Goal: Transaction & Acquisition: Purchase product/service

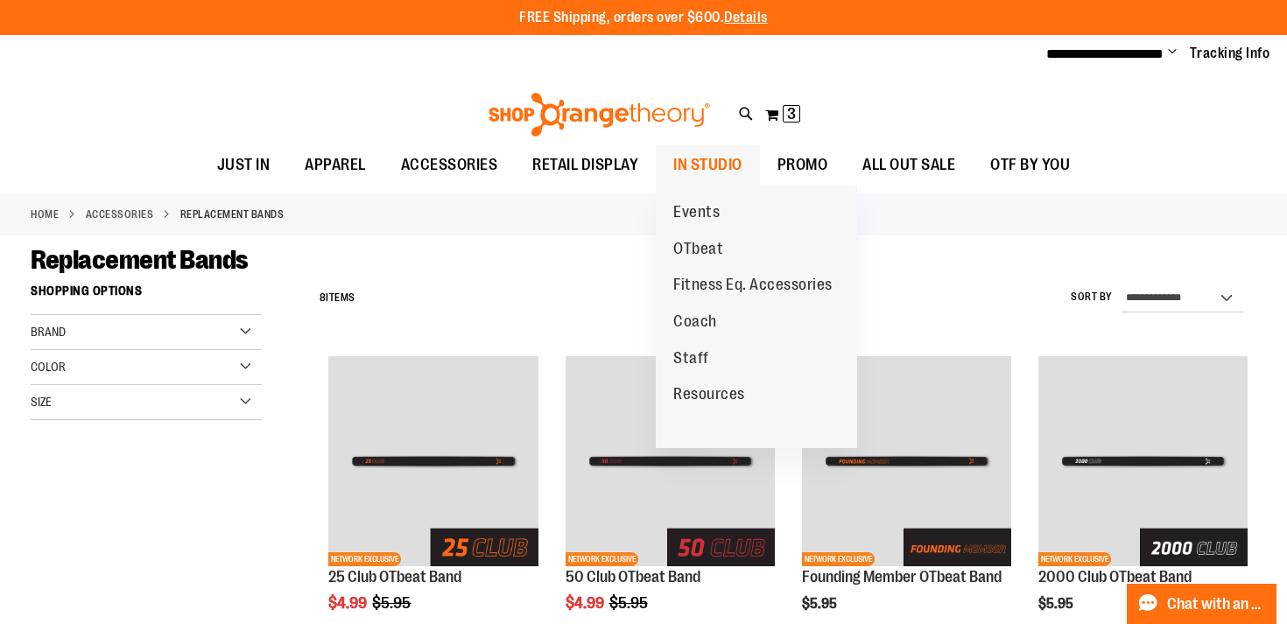
type input "**********"
click at [714, 163] on span "IN STUDIO" at bounding box center [707, 164] width 69 height 39
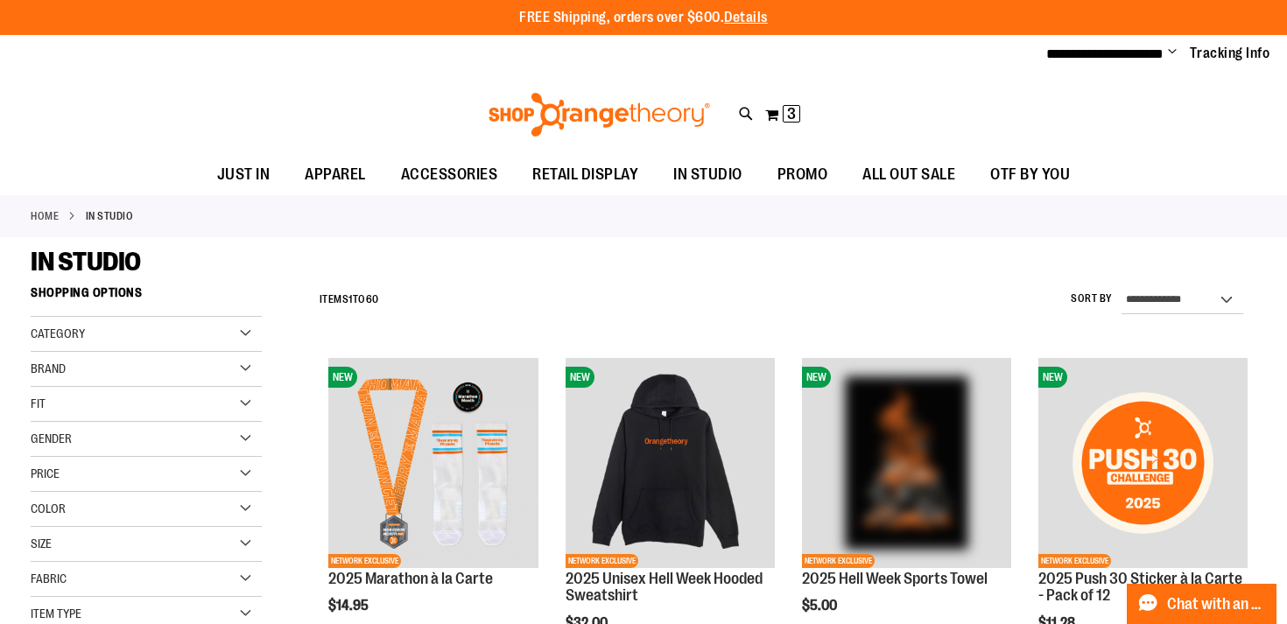
select select "*********"
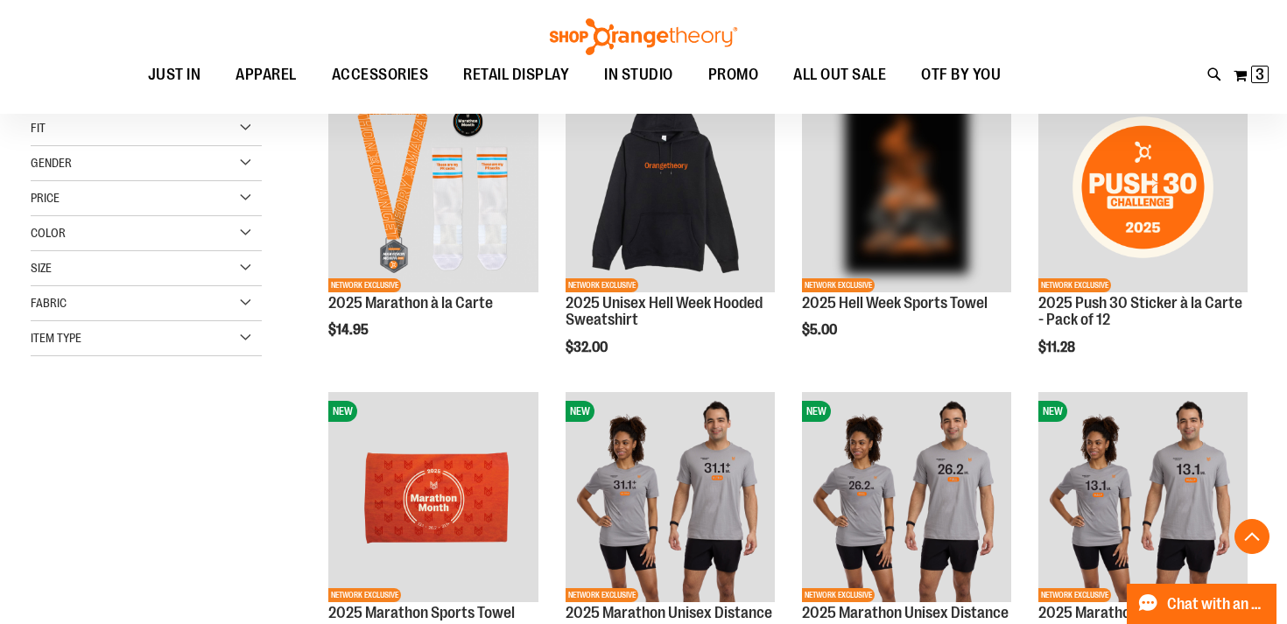
scroll to position [277, 0]
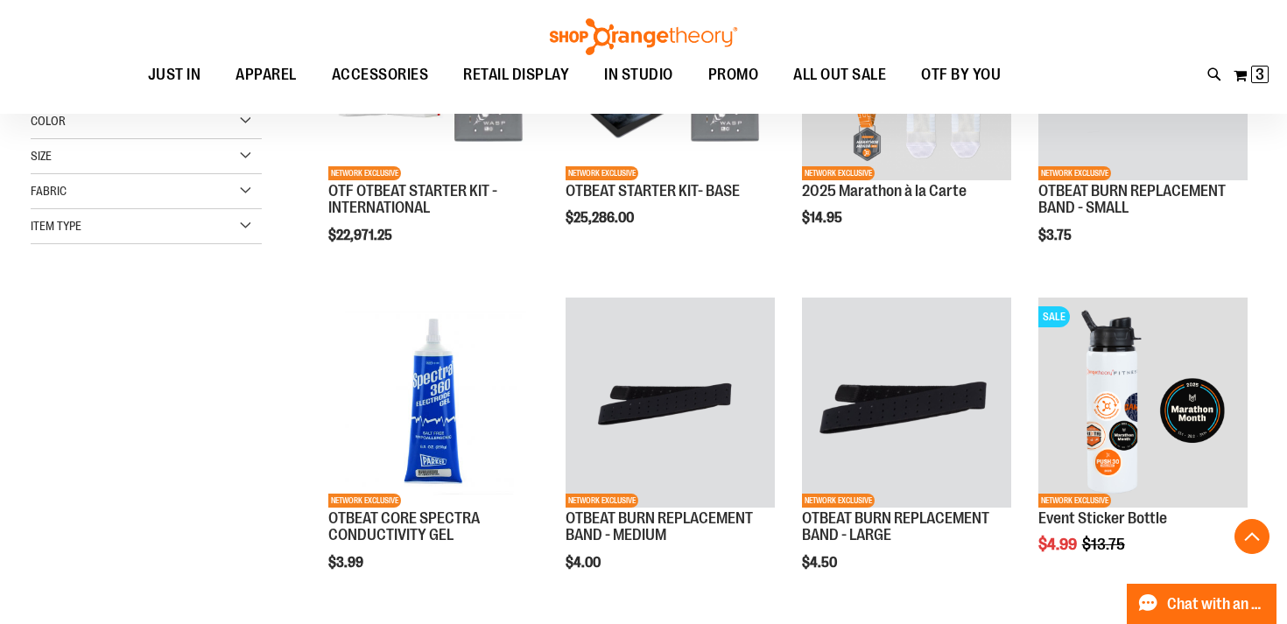
scroll to position [396, 0]
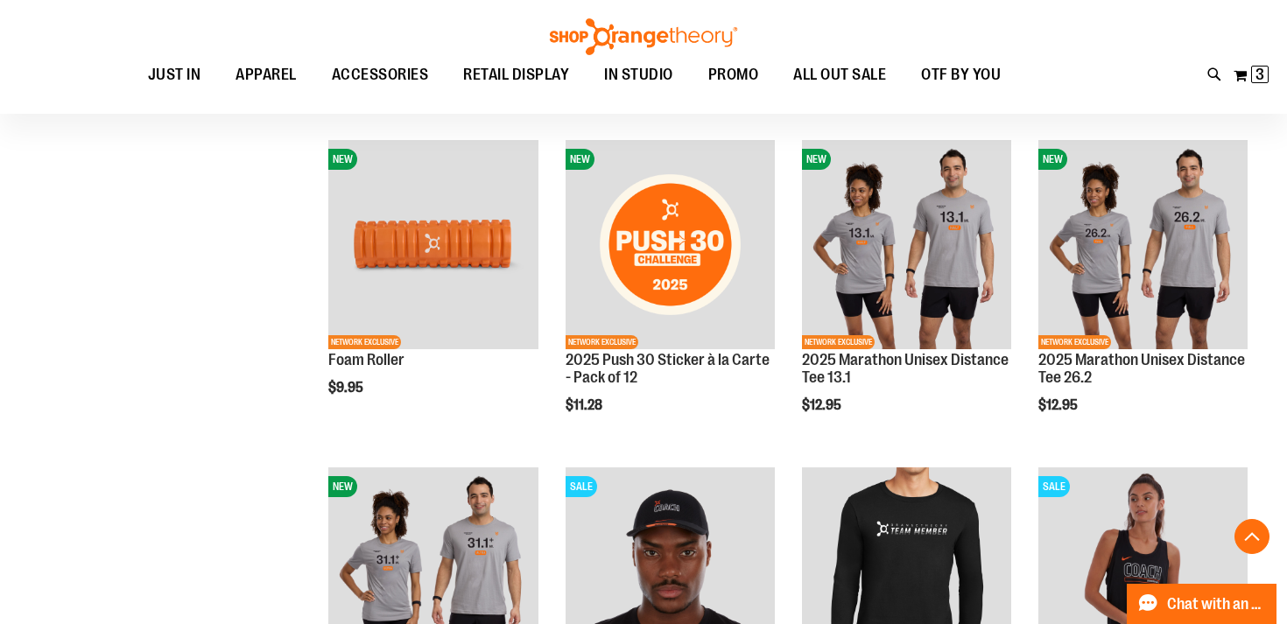
scroll to position [1625, 0]
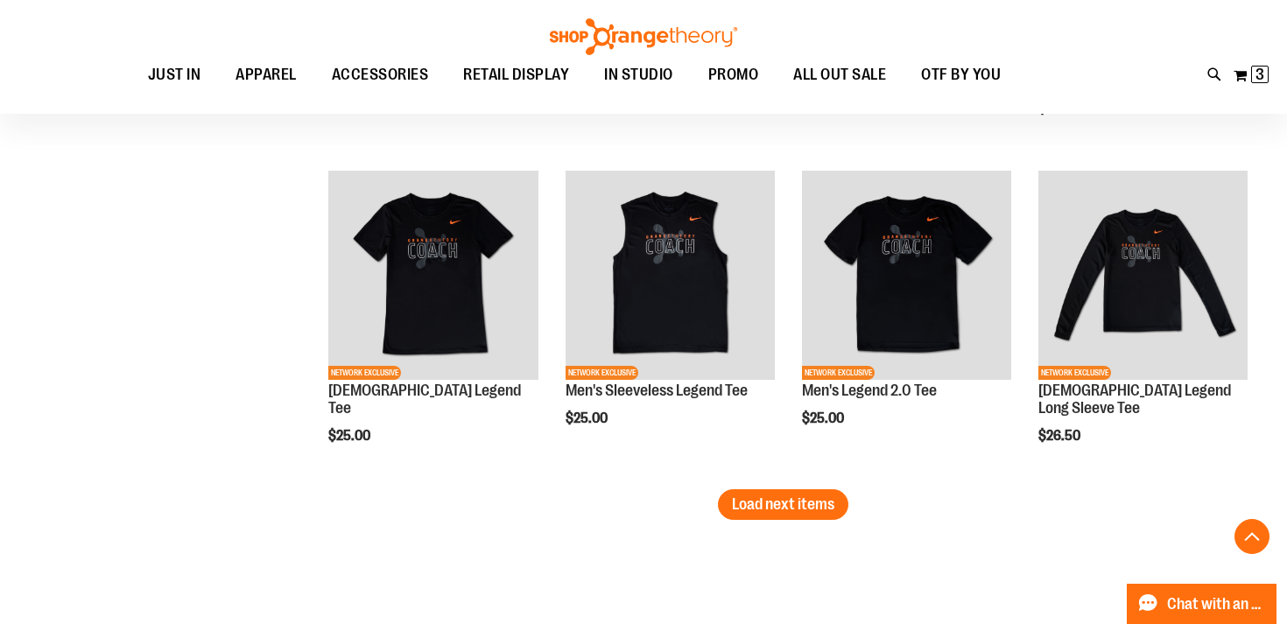
scroll to position [2841, 0]
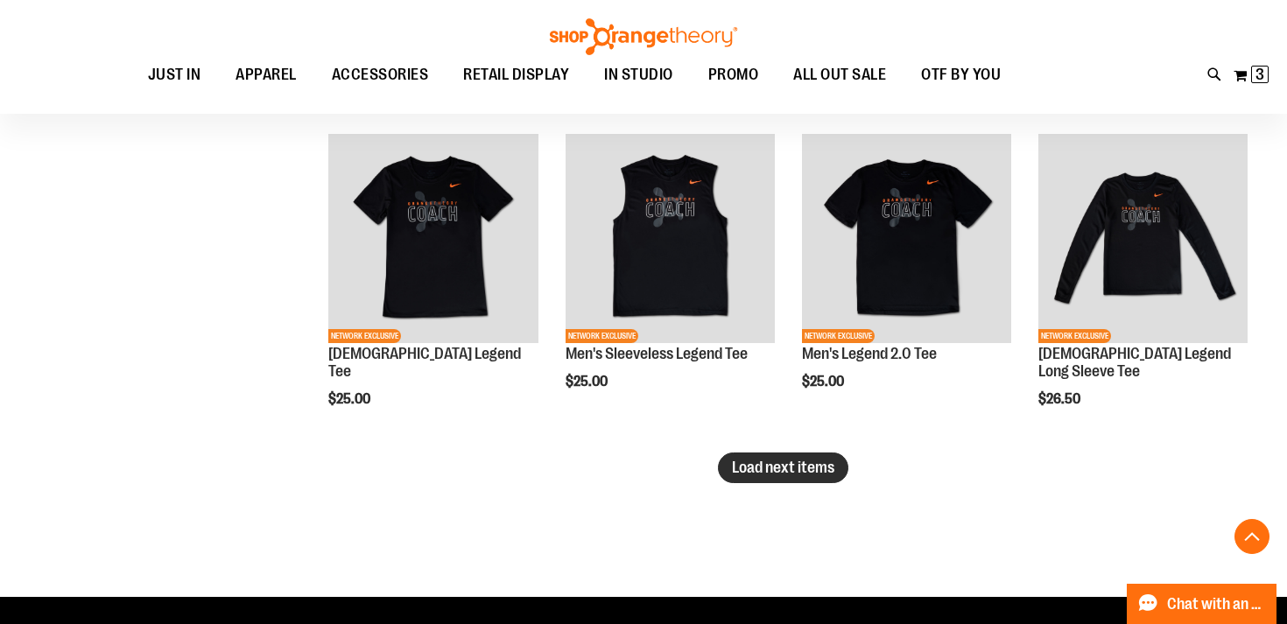
click at [802, 460] on span "Load next items" at bounding box center [783, 468] width 102 height 18
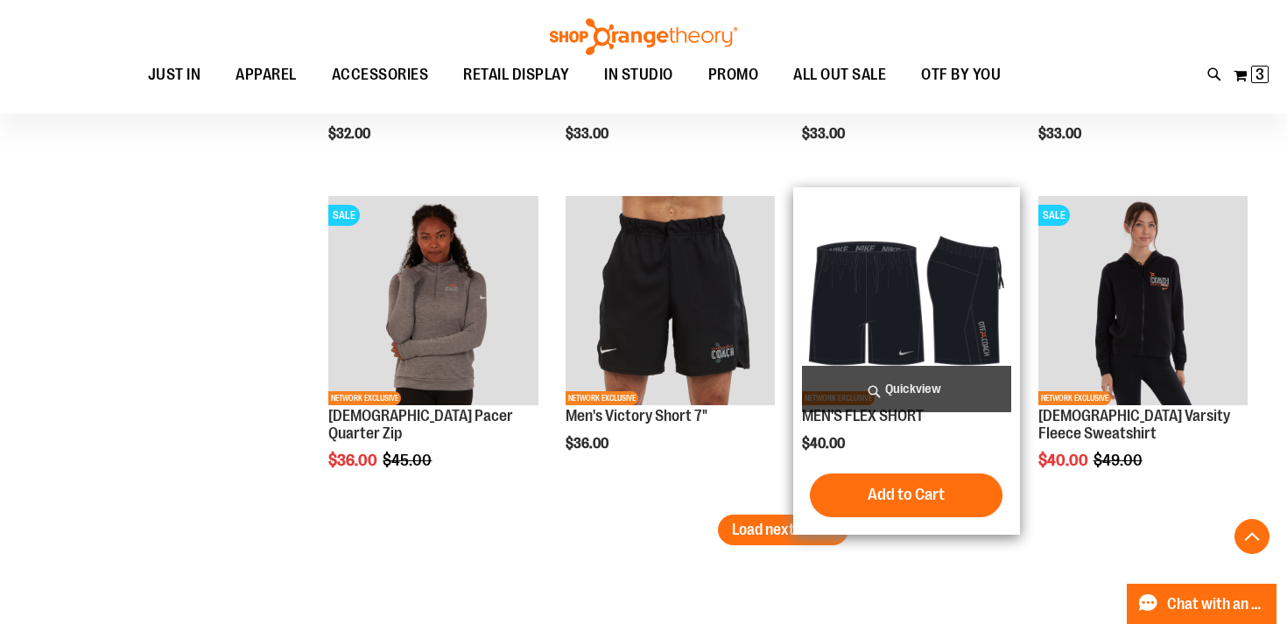
scroll to position [3775, 0]
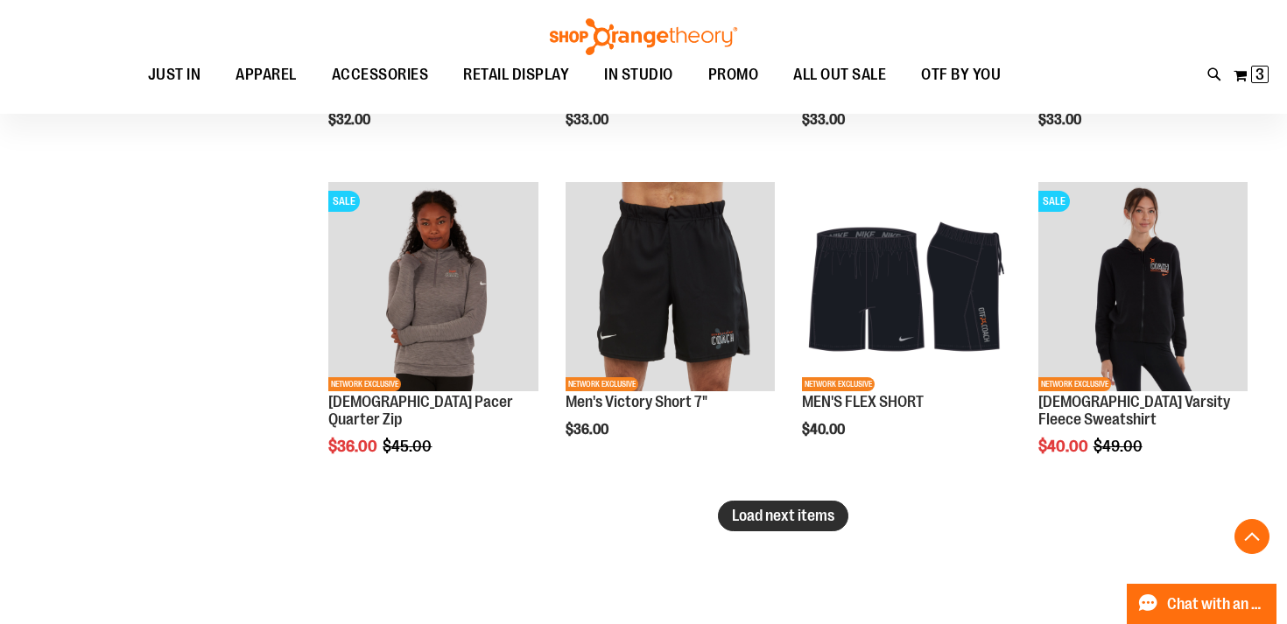
click at [763, 505] on button "Load next items" at bounding box center [783, 516] width 130 height 31
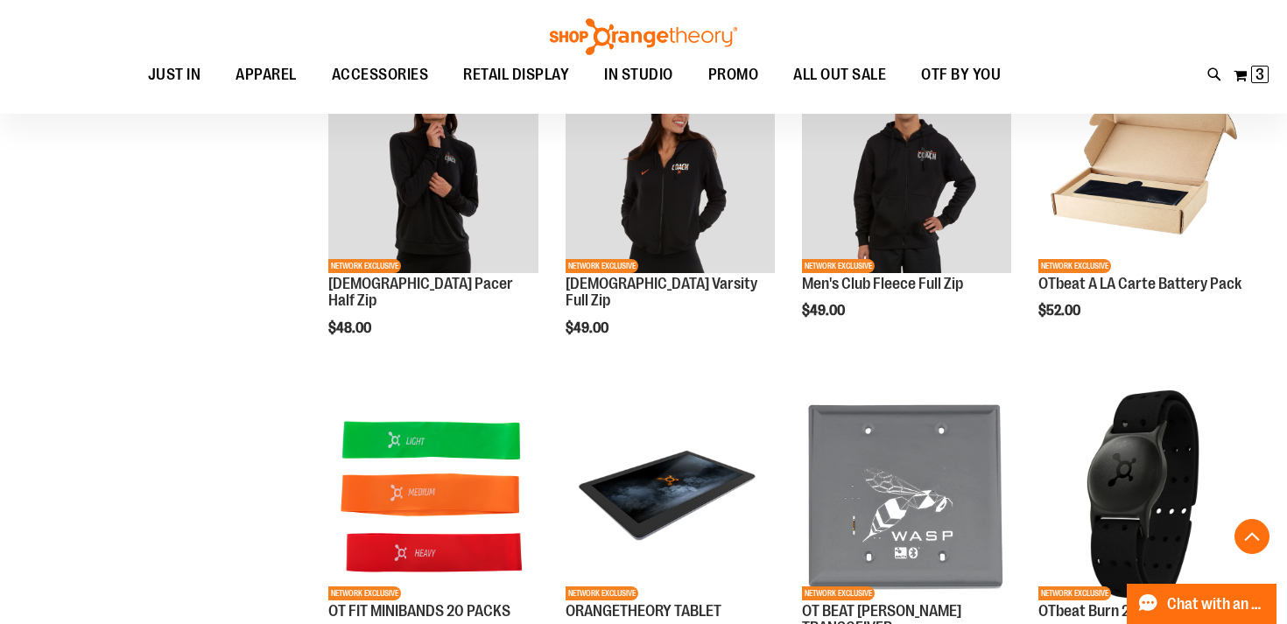
scroll to position [4575, 0]
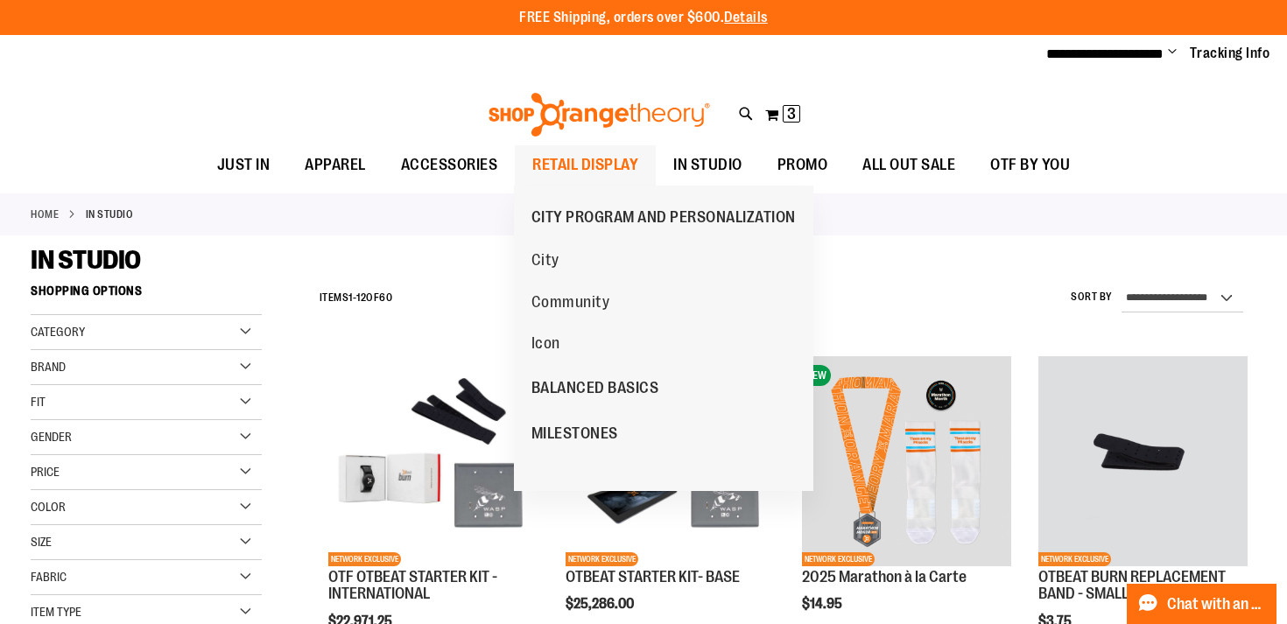
click at [567, 155] on span "RETAIL DISPLAY" at bounding box center [585, 164] width 106 height 39
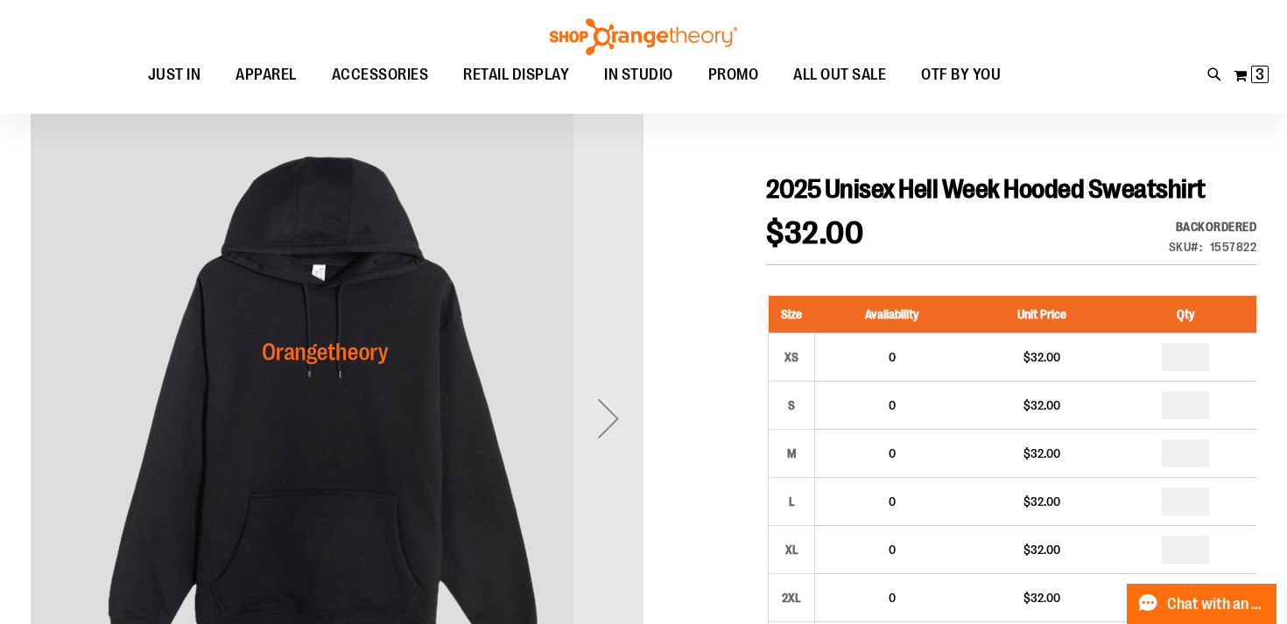
scroll to position [146, 0]
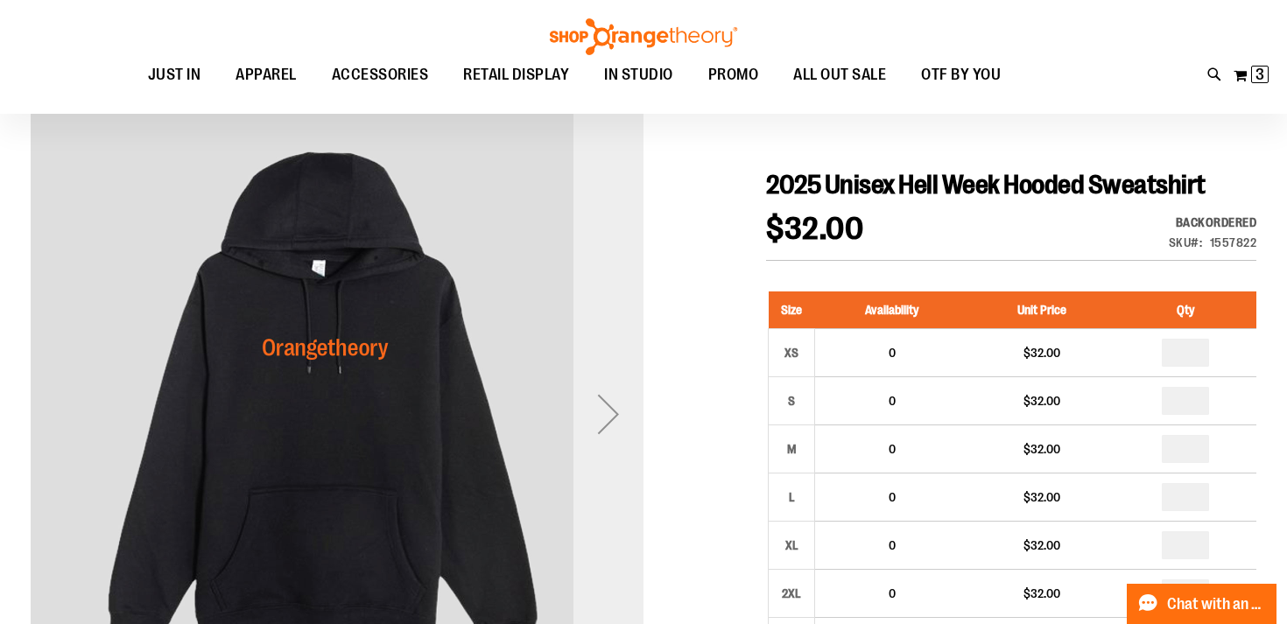
type input "**********"
click at [609, 408] on div "Next" at bounding box center [608, 414] width 70 height 70
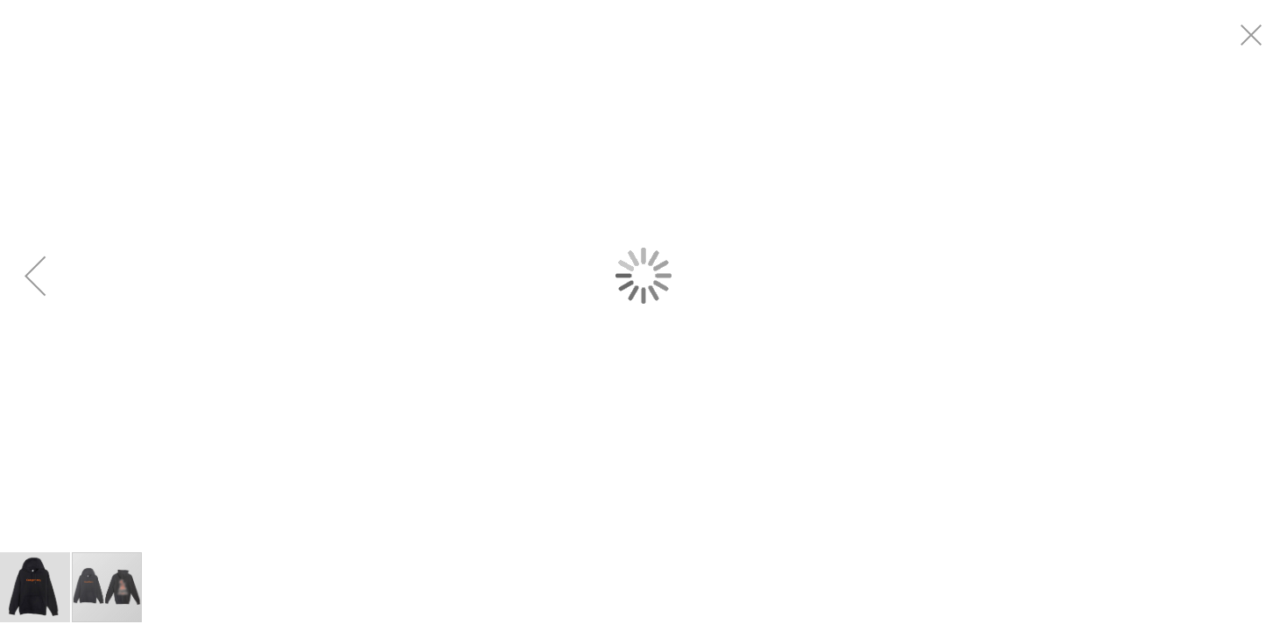
scroll to position [0, 0]
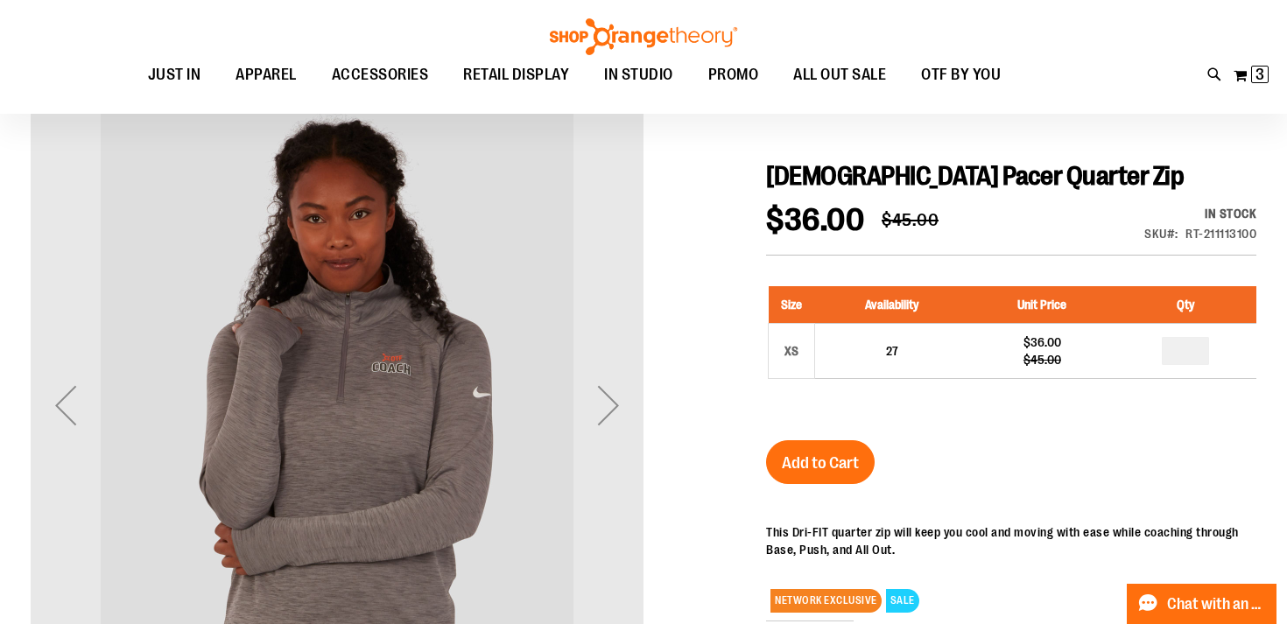
scroll to position [292, 0]
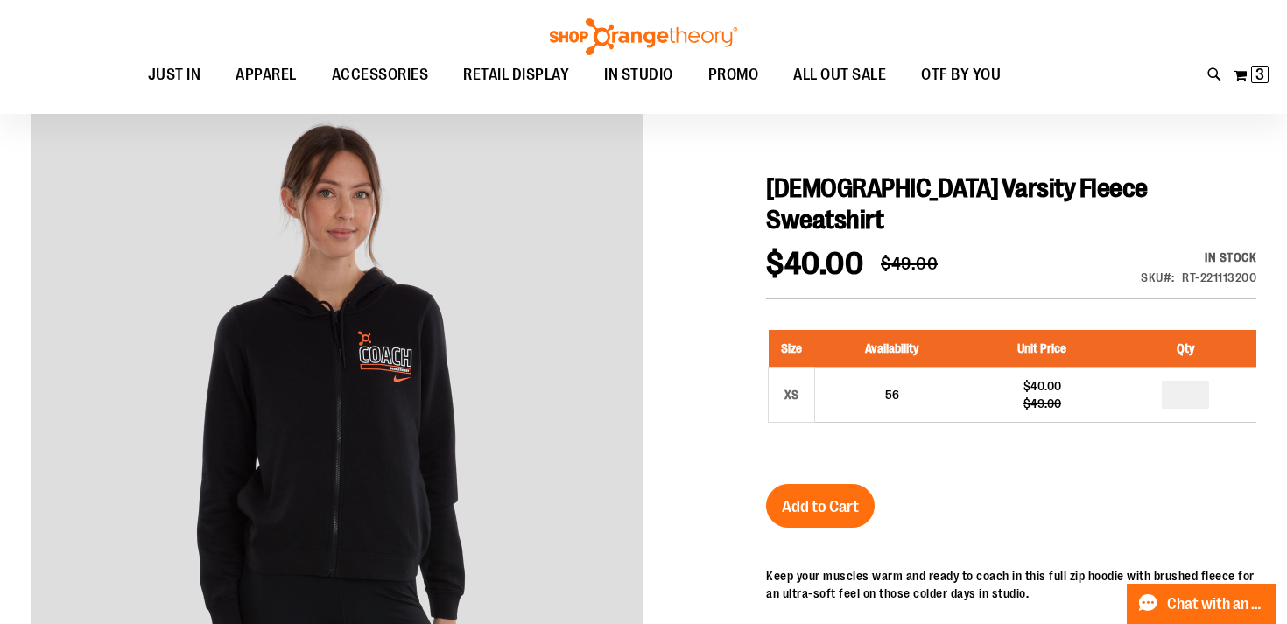
scroll to position [251, 0]
